Goal: Task Accomplishment & Management: Manage account settings

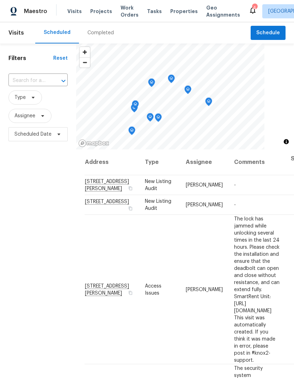
click at [34, 83] on input "text" at bounding box center [28, 80] width 40 height 11
type input "46332"
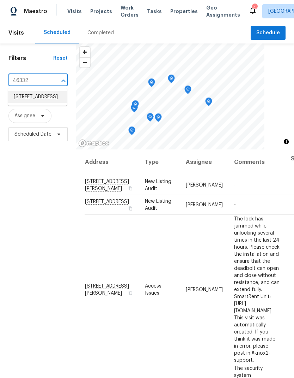
click at [34, 103] on li "[STREET_ADDRESS]" at bounding box center [37, 97] width 59 height 12
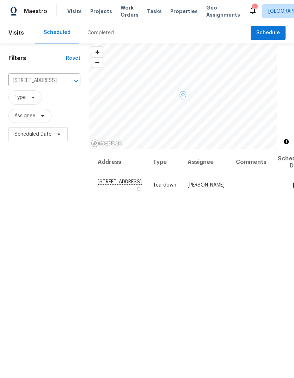
click at [0, 0] on icon at bounding box center [0, 0] width 0 height 0
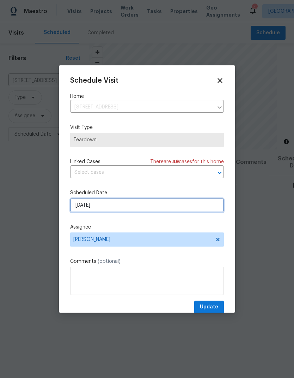
click at [116, 208] on input "[DATE]" at bounding box center [147, 205] width 154 height 14
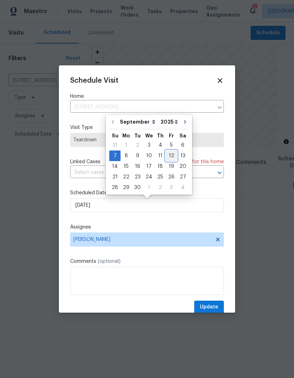
click at [172, 156] on div "12" at bounding box center [171, 156] width 11 height 10
type input "[DATE]"
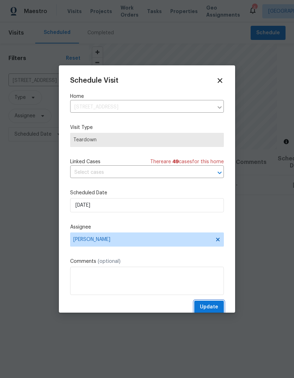
click at [213, 307] on span "Update" at bounding box center [209, 307] width 18 height 9
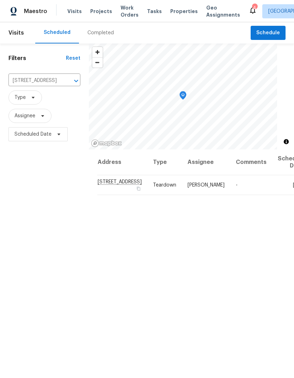
click at [91, 14] on span "Projects" at bounding box center [101, 11] width 22 height 7
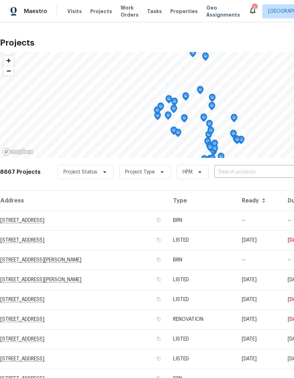
click at [259, 170] on input "text" at bounding box center [255, 172] width 81 height 11
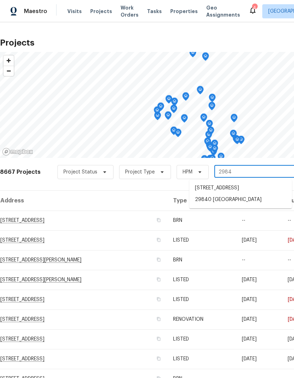
type input "29840"
click at [264, 193] on li "29840 [GEOGRAPHIC_DATA]" at bounding box center [241, 188] width 103 height 12
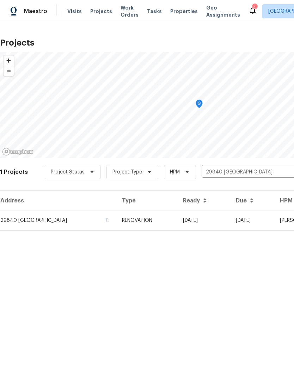
click at [257, 224] on td "[DATE]" at bounding box center [252, 220] width 44 height 20
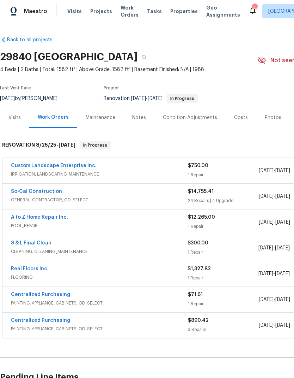
click at [118, 169] on div "Custom Landscape Enterprise Inc." at bounding box center [99, 166] width 177 height 8
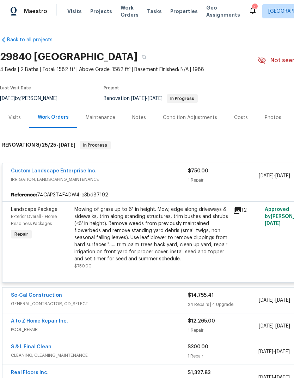
click at [109, 242] on div "Mowing of grass up to 6" in height. Mow, edge along driveways & sidewalks, trim…" at bounding box center [151, 234] width 155 height 56
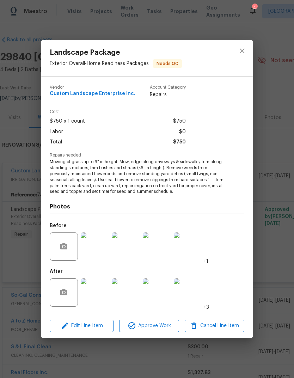
click at [97, 300] on img at bounding box center [95, 292] width 28 height 28
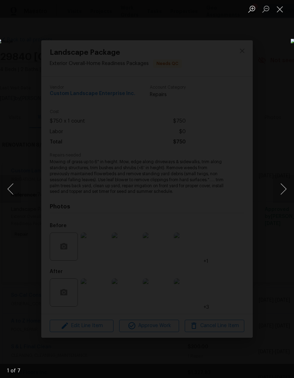
click at [283, 190] on button "Next image" at bounding box center [283, 189] width 21 height 28
click at [283, 192] on button "Next image" at bounding box center [283, 189] width 21 height 28
click at [283, 194] on button "Next image" at bounding box center [283, 189] width 21 height 28
click at [282, 187] on button "Next image" at bounding box center [283, 189] width 21 height 28
click at [284, 189] on button "Next image" at bounding box center [283, 189] width 21 height 28
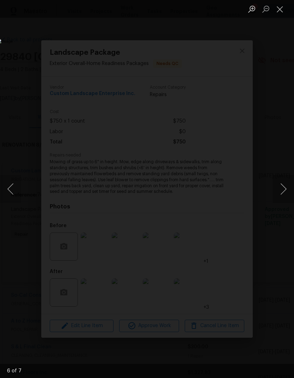
click at [285, 189] on button "Next image" at bounding box center [283, 189] width 21 height 28
click at [282, 191] on button "Next image" at bounding box center [283, 189] width 21 height 28
click at [283, 192] on button "Next image" at bounding box center [283, 189] width 21 height 28
click at [284, 194] on button "Next image" at bounding box center [283, 189] width 21 height 28
click at [282, 194] on button "Next image" at bounding box center [283, 189] width 21 height 28
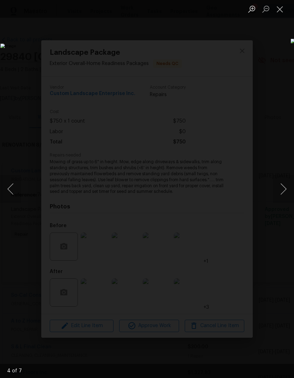
click at [282, 194] on button "Next image" at bounding box center [283, 189] width 21 height 28
click at [283, 10] on button "Close lightbox" at bounding box center [280, 9] width 14 height 12
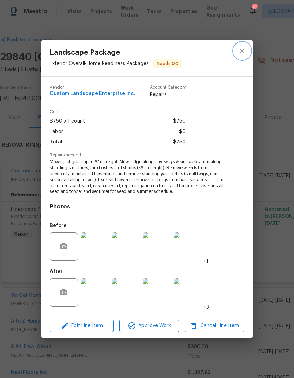
click at [248, 49] on button "close" at bounding box center [242, 50] width 17 height 17
